Goal: Transaction & Acquisition: Purchase product/service

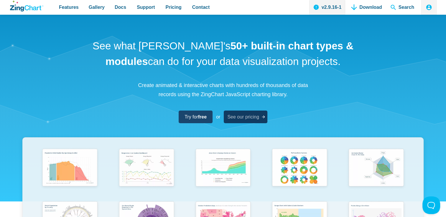
click at [251, 117] on span "See our pricing" at bounding box center [243, 117] width 32 height 8
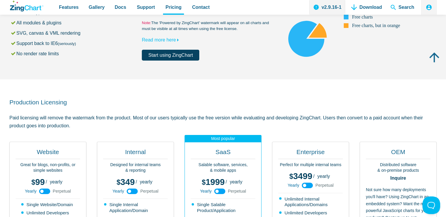
click at [223, 190] on use "App Content" at bounding box center [219, 192] width 11 height 6
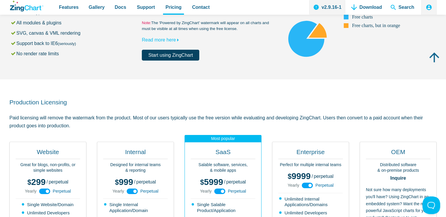
click at [215, 189] on use "App Content" at bounding box center [219, 192] width 11 height 6
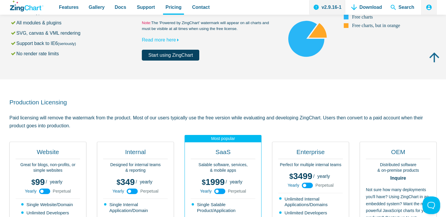
click at [222, 192] on use "App Content" at bounding box center [219, 192] width 11 height 6
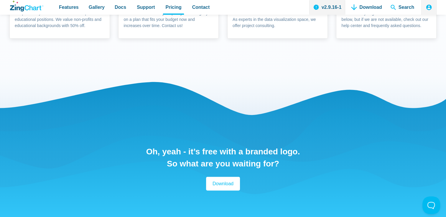
scroll to position [560, 0]
